Goal: Information Seeking & Learning: Find specific fact

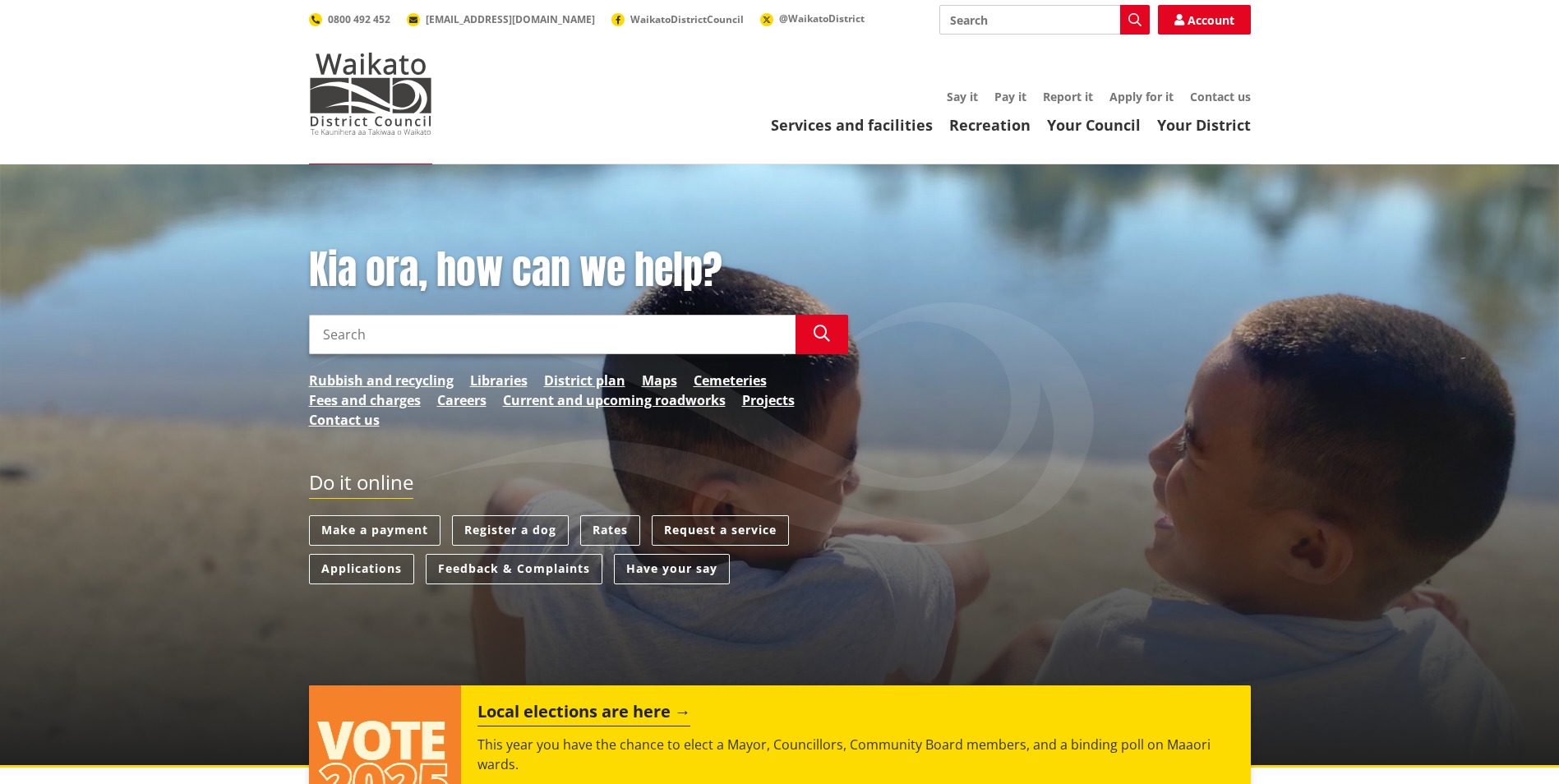
click at [391, 342] on input "Search" at bounding box center [552, 335] width 486 height 40
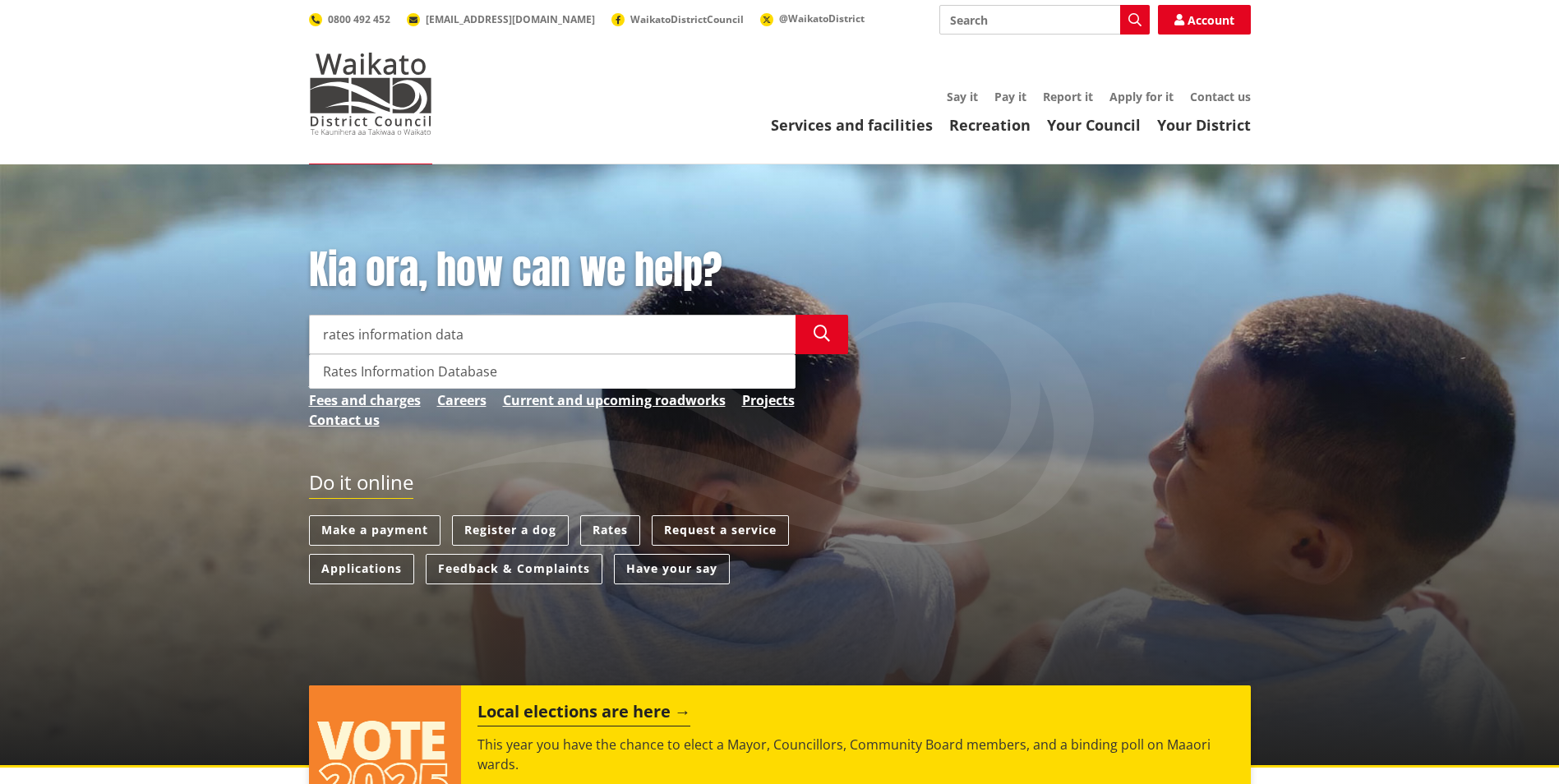
type input "rates information data"
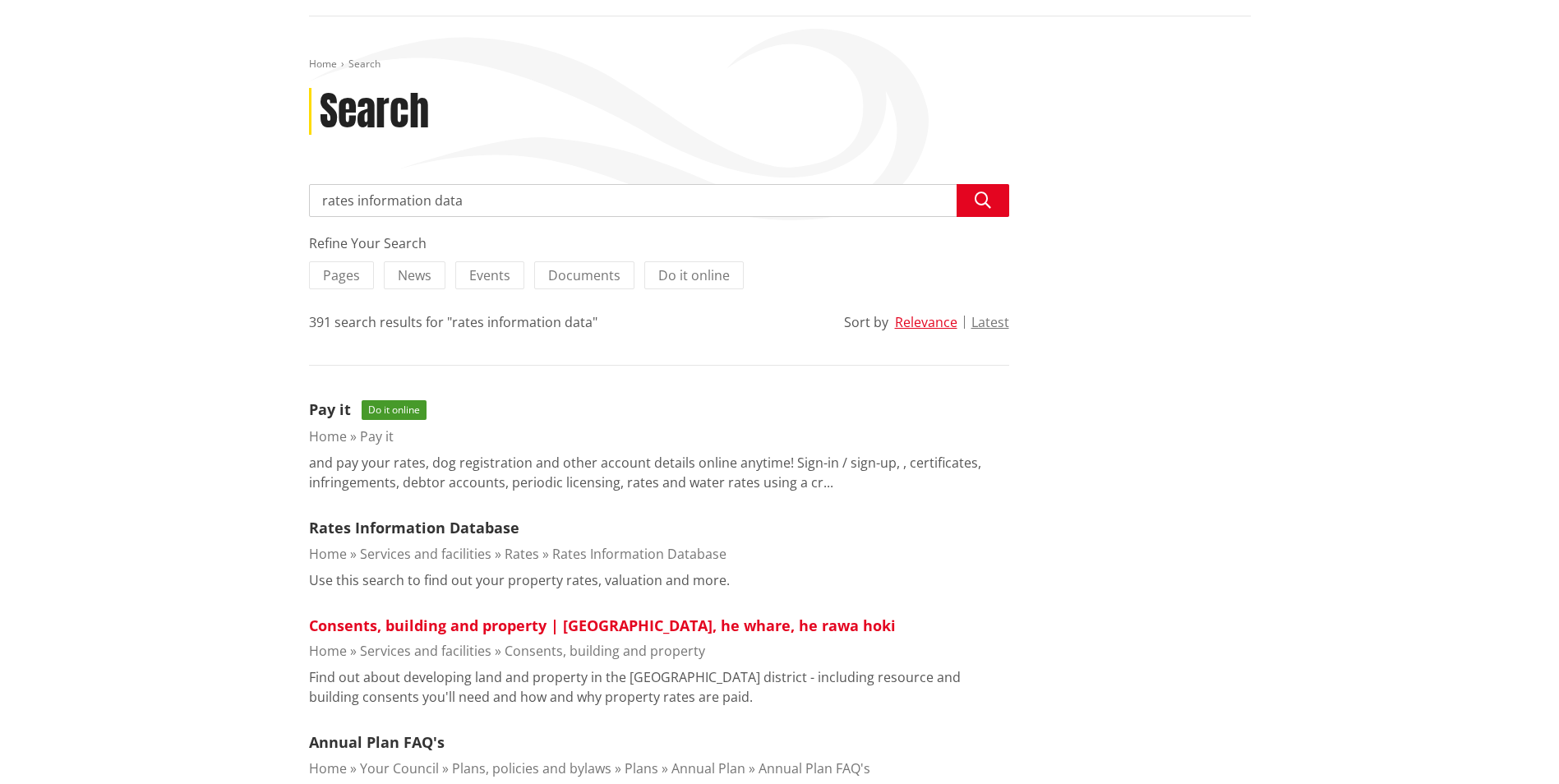
scroll to position [164, 0]
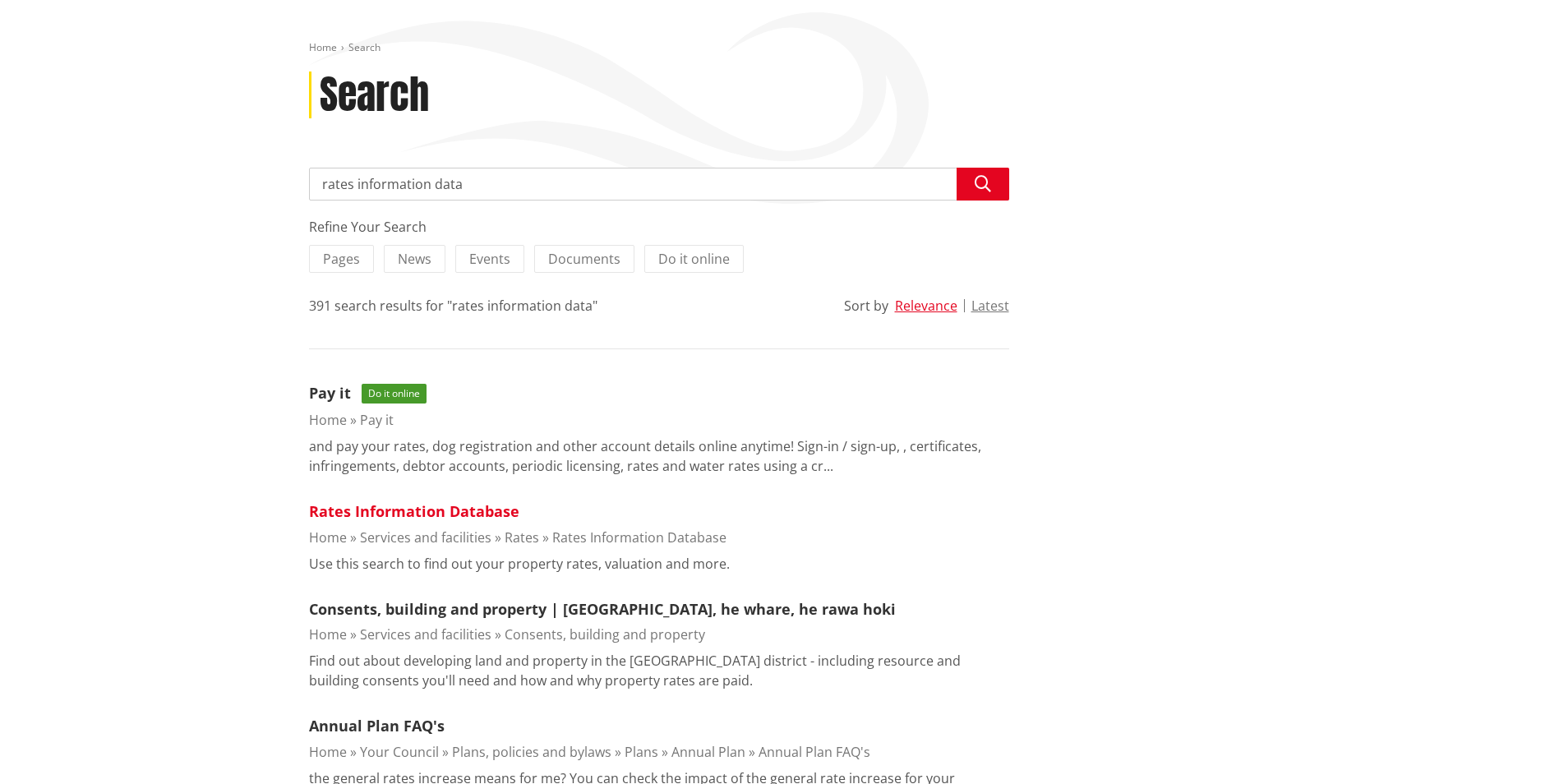
click at [436, 514] on link "Rates Information Database" at bounding box center [414, 511] width 210 height 20
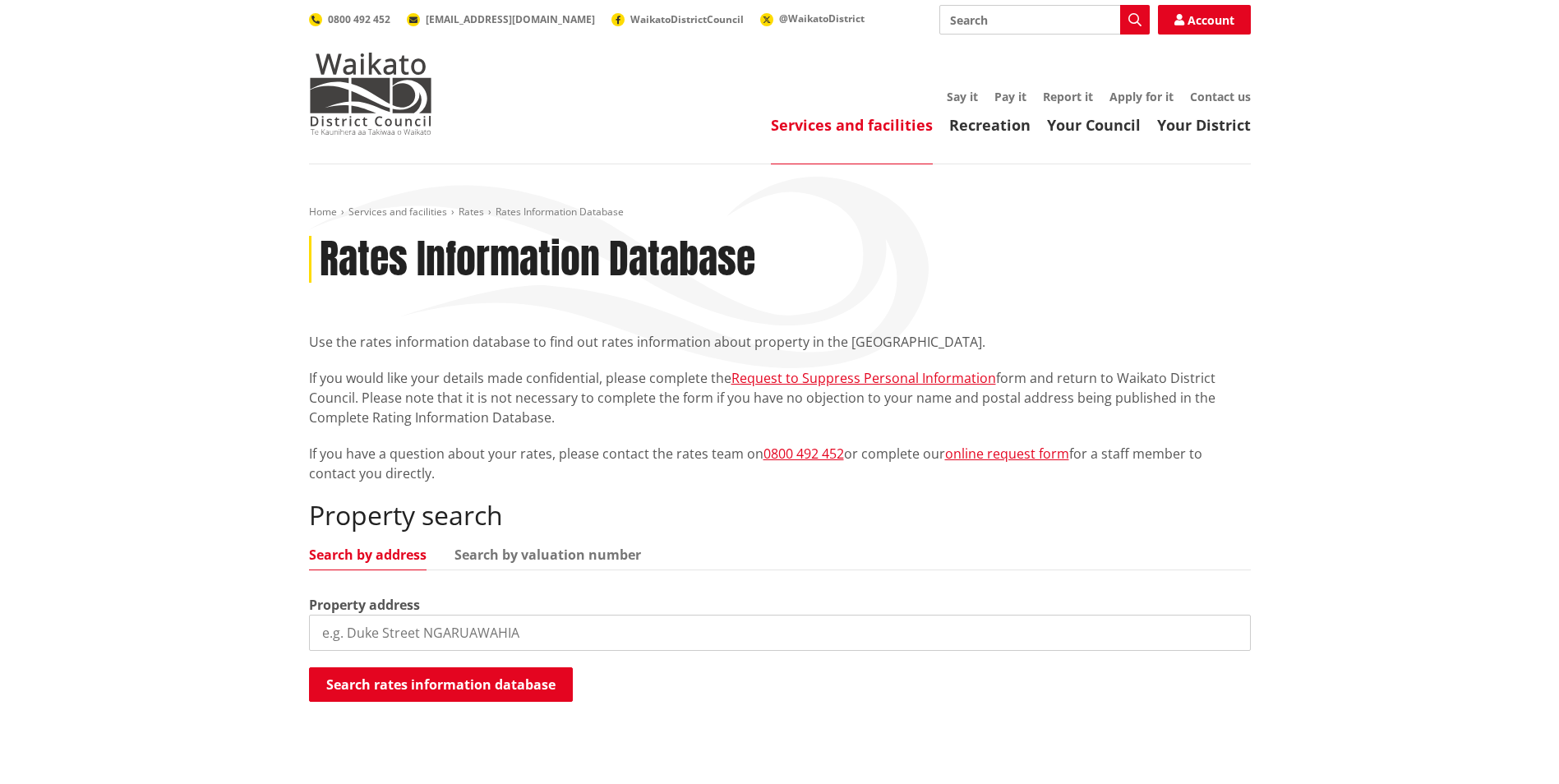
click at [475, 629] on input "search" at bounding box center [780, 633] width 942 height 37
type input "126 mcgovern road"
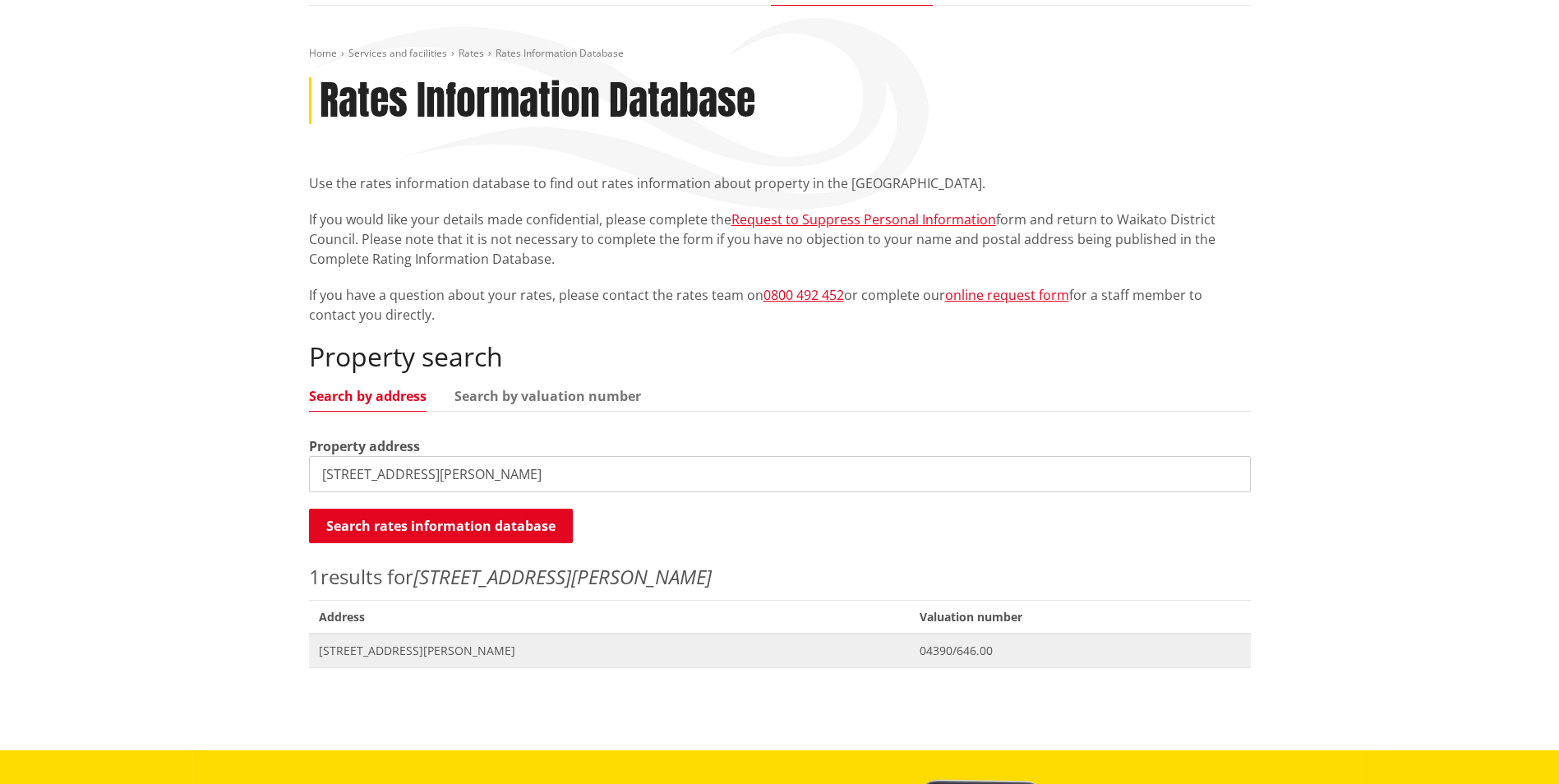
scroll to position [164, 0]
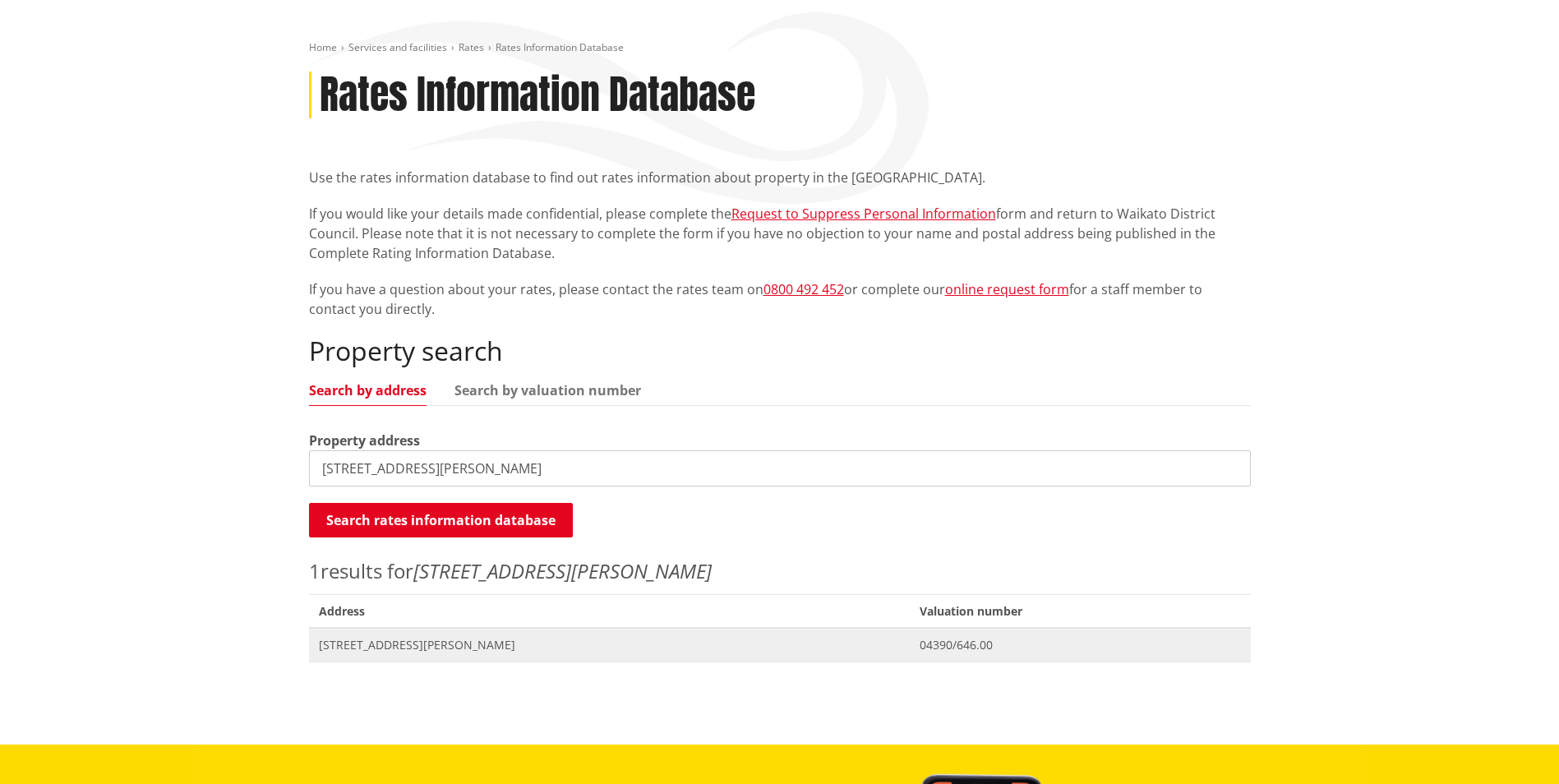
click at [445, 648] on span "[STREET_ADDRESS][PERSON_NAME]" at bounding box center [609, 644] width 581 height 17
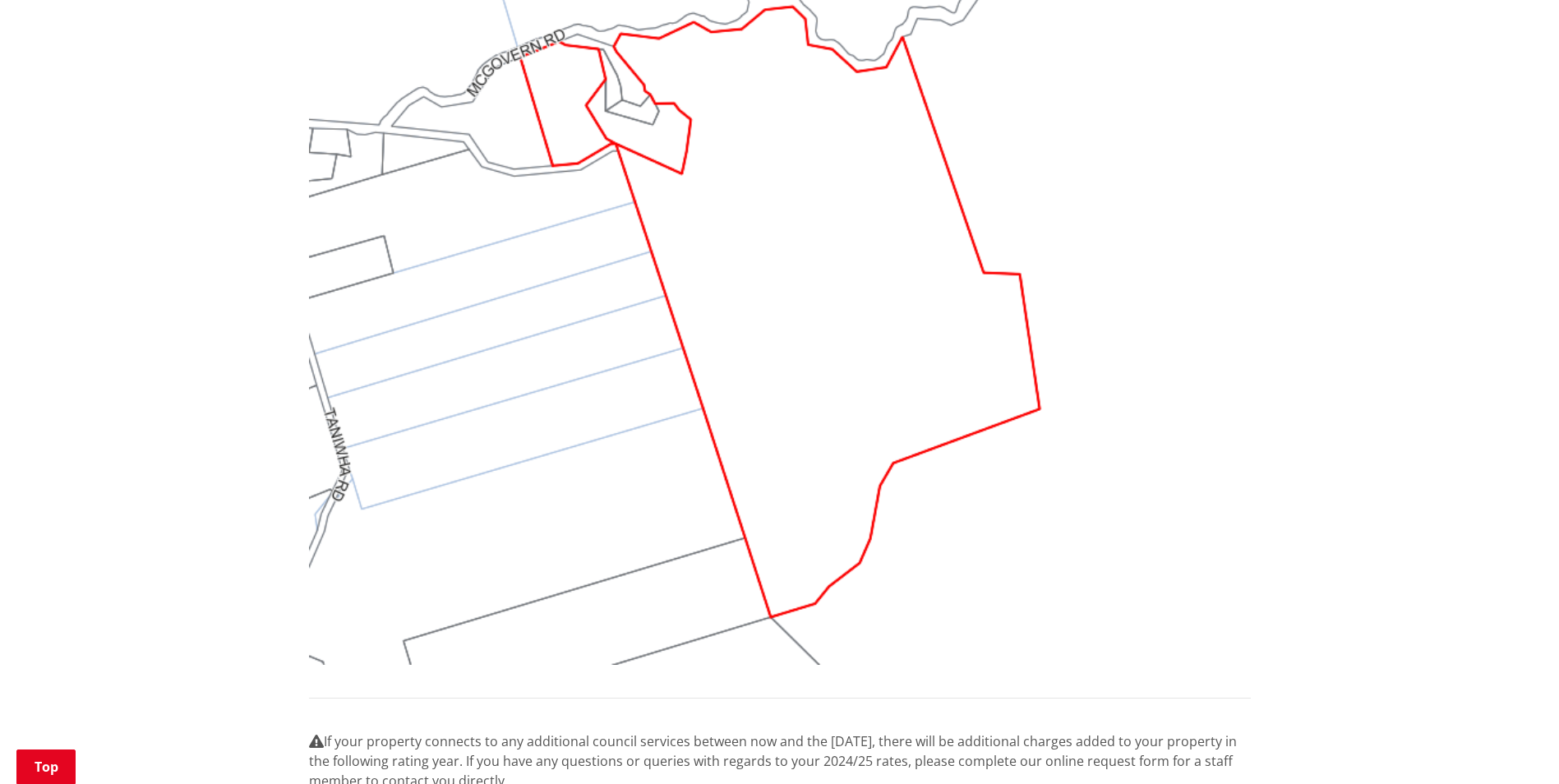
scroll to position [1057, 0]
